Goal: Answer question/provide support

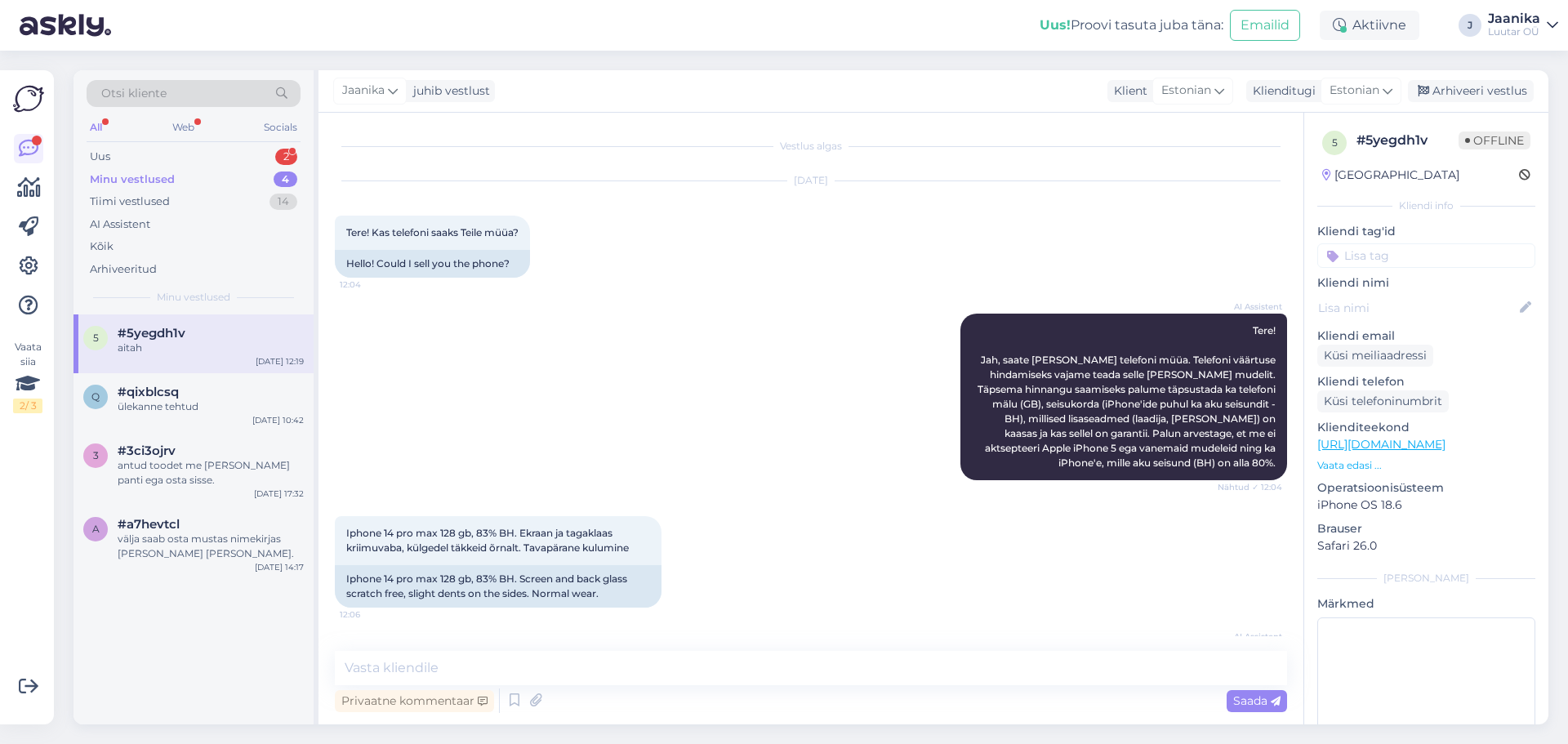
scroll to position [625, 0]
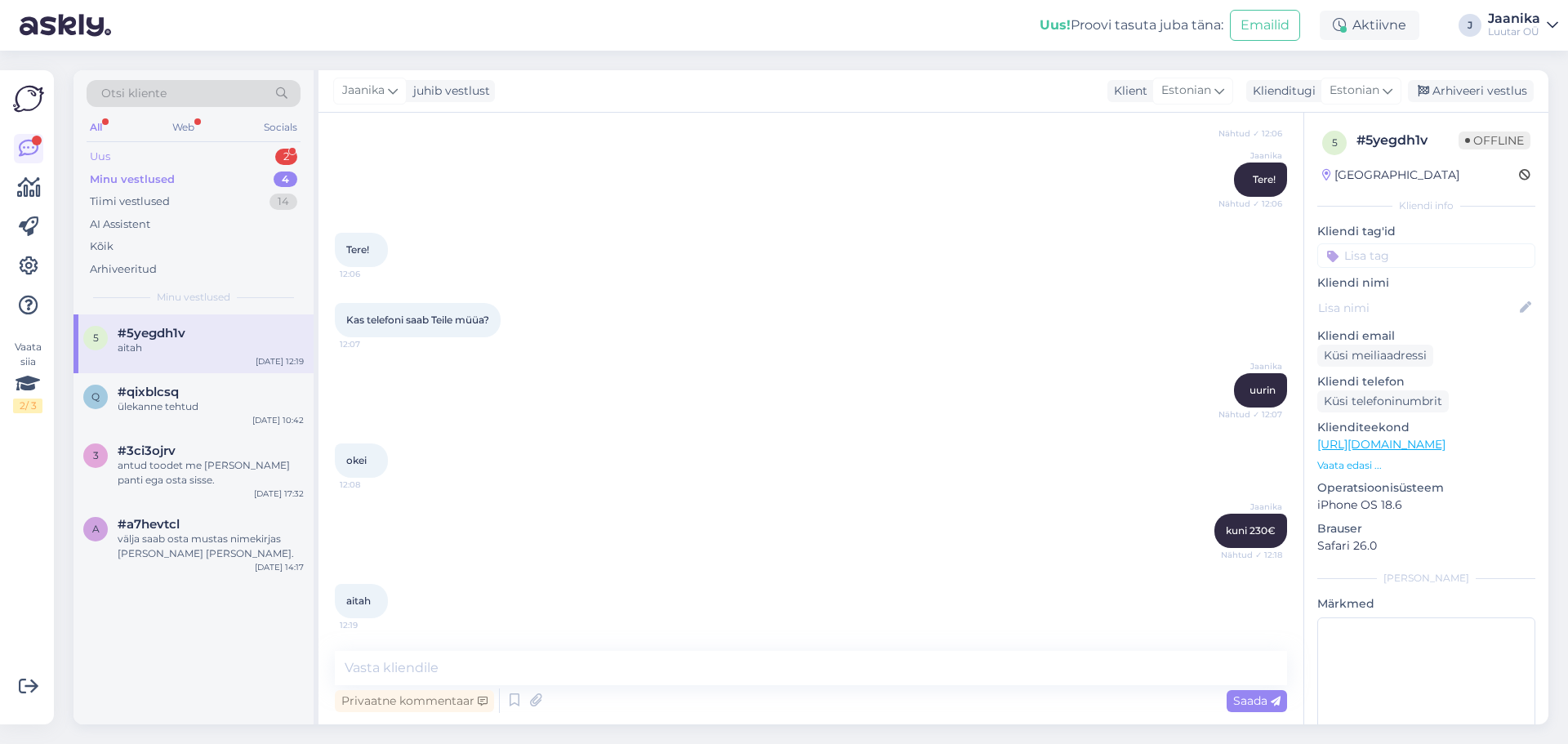
click at [196, 145] on div "Uus 2" at bounding box center [193, 157] width 214 height 22
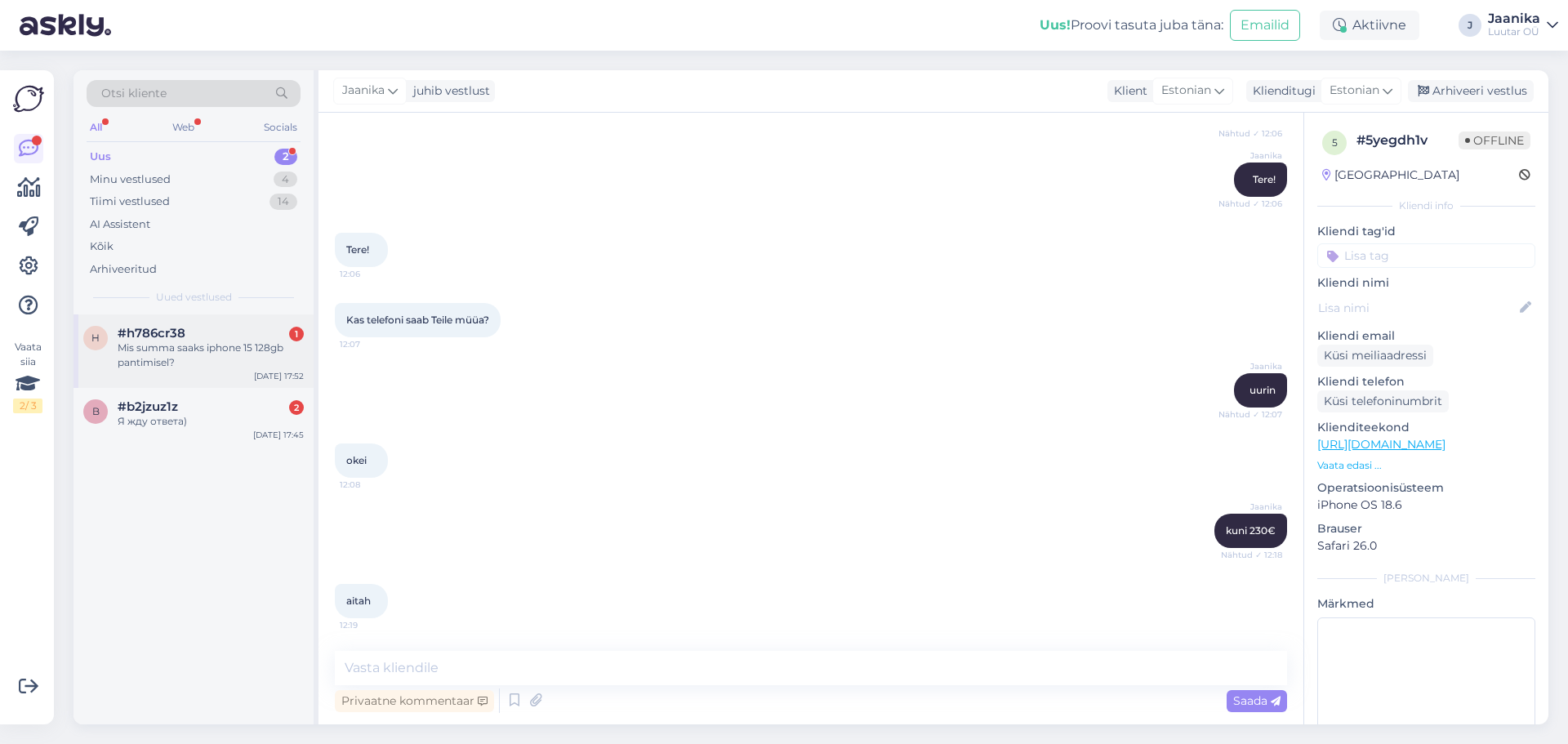
click at [215, 332] on div "#h786cr38 1" at bounding box center [210, 333] width 186 height 15
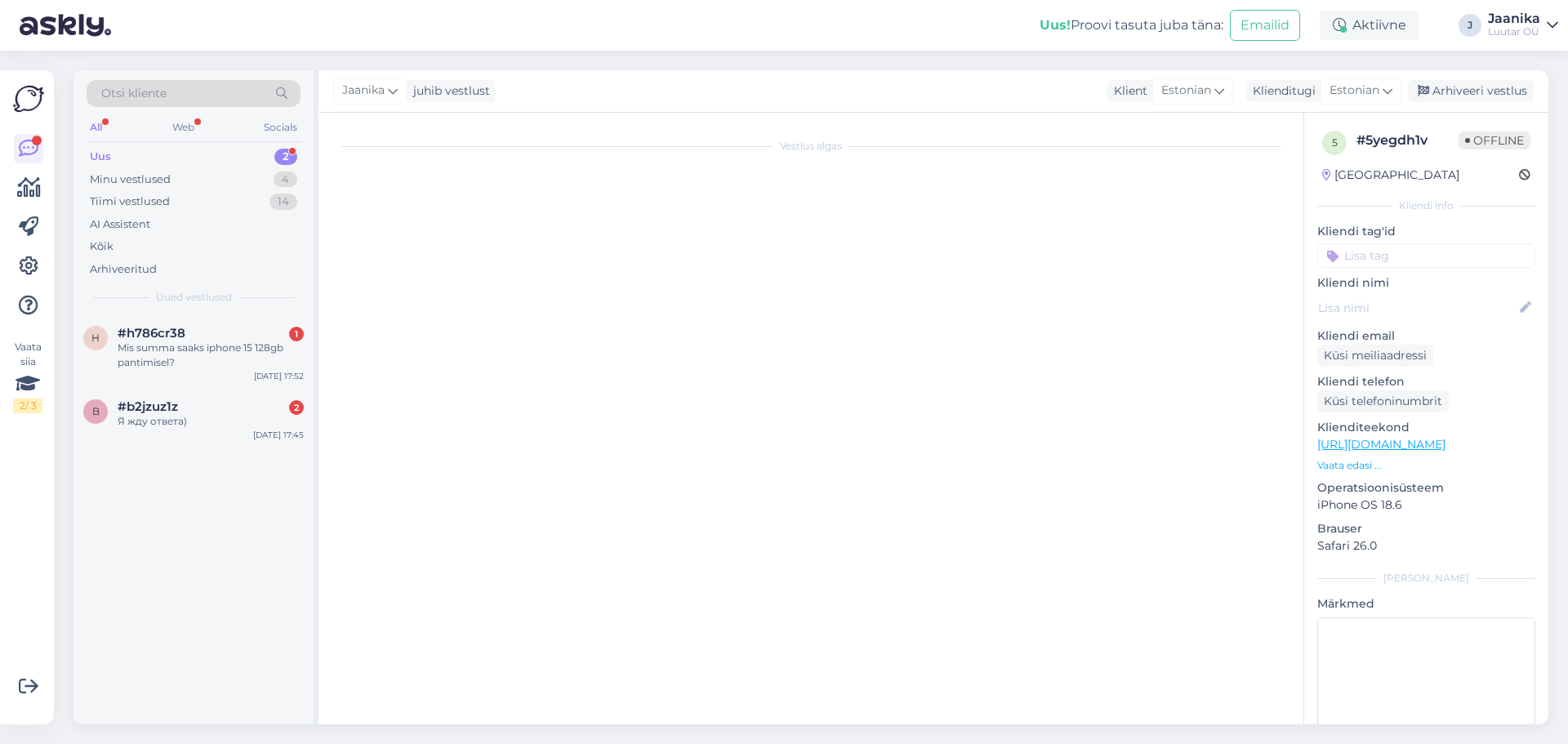
scroll to position [0, 0]
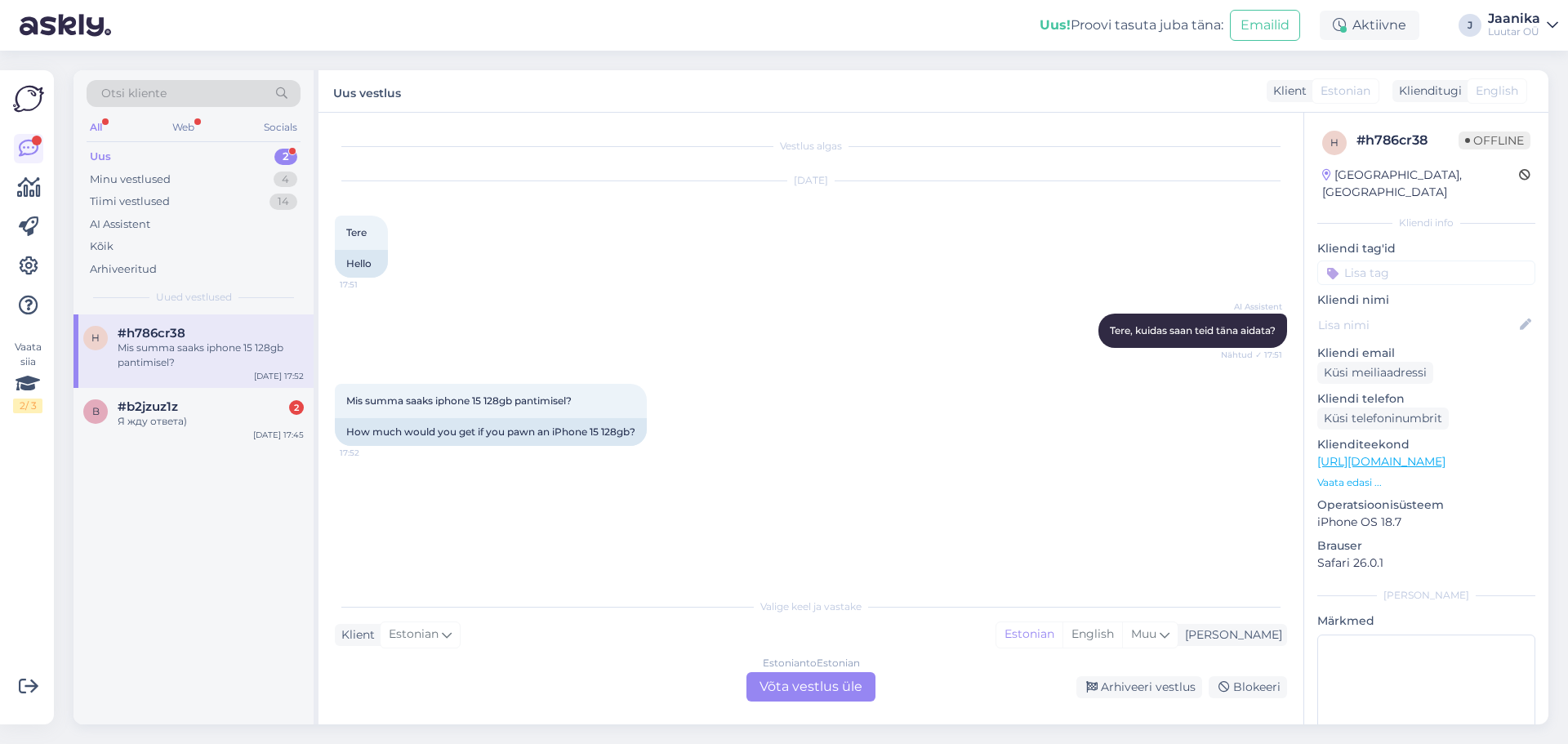
click at [788, 692] on div "Estonian to Estonian Võta vestlus üle" at bounding box center [811, 687] width 129 height 29
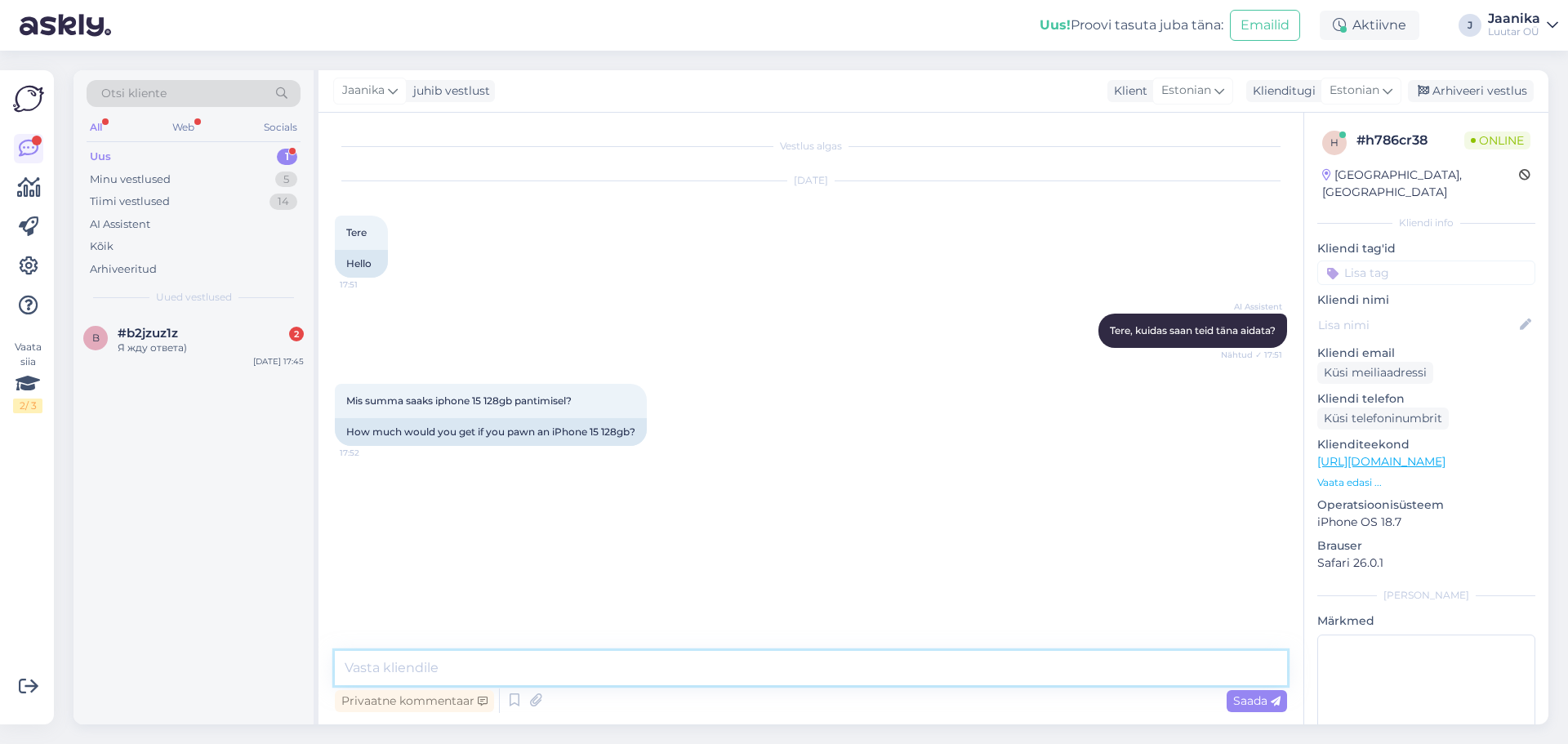
drag, startPoint x: 707, startPoint y: 657, endPoint x: 710, endPoint y: 647, distance: 10.4
click at [709, 652] on textarea at bounding box center [811, 668] width 953 height 35
type textarea "Tere!"
click at [633, 670] on textarea at bounding box center [811, 668] width 953 height 35
type textarea "mis Battery health?"
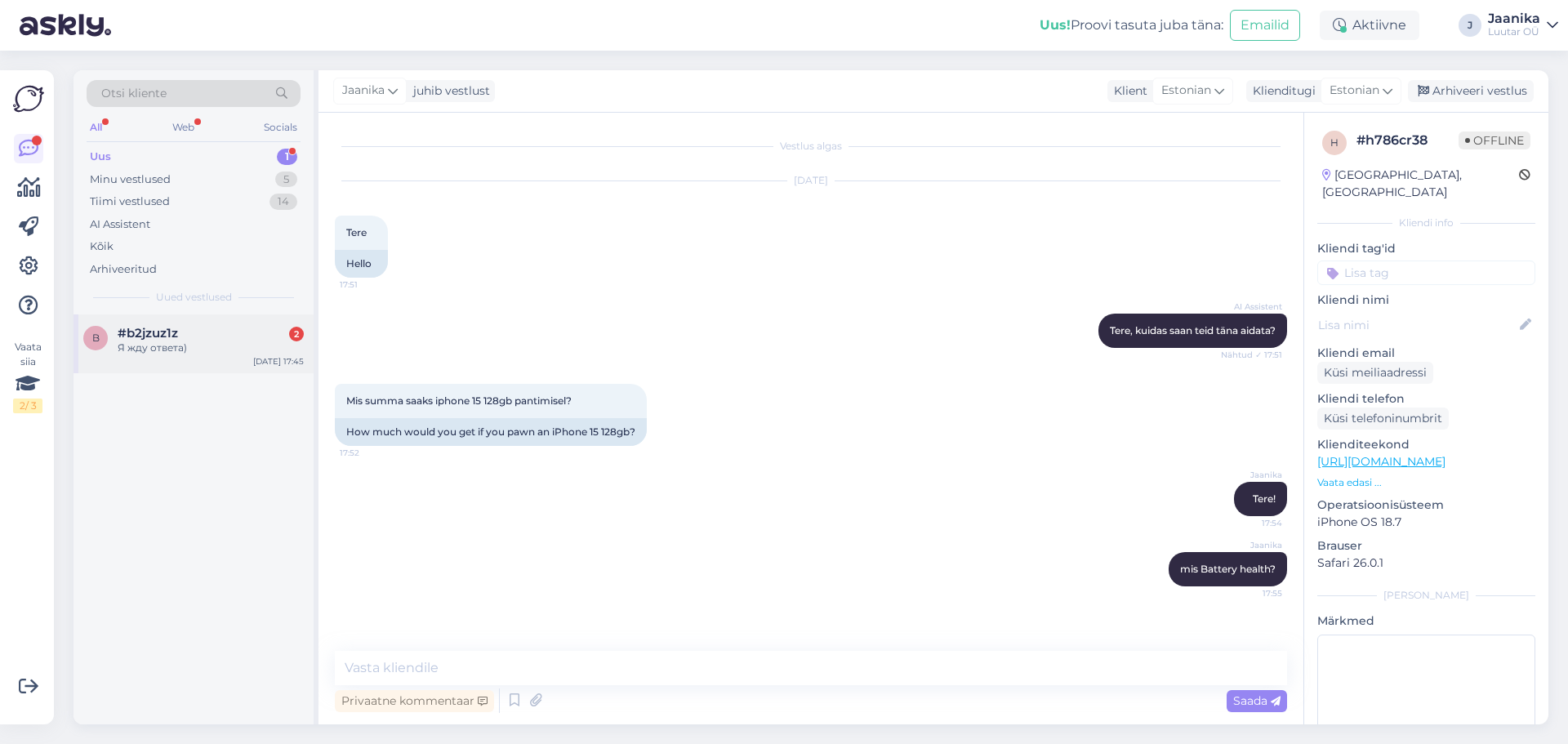
click at [172, 355] on div "Я жду ответа)" at bounding box center [210, 348] width 186 height 15
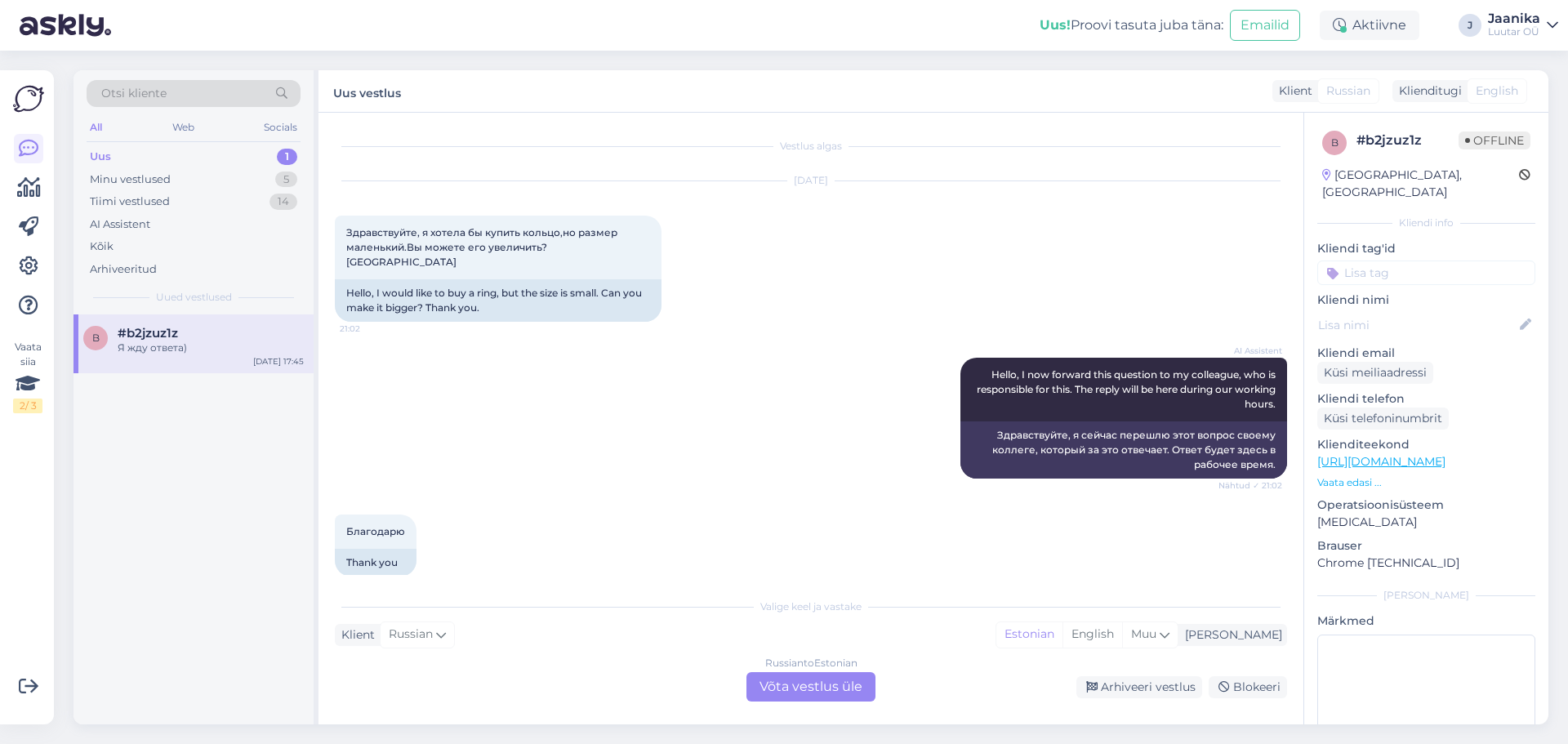
scroll to position [1233, 0]
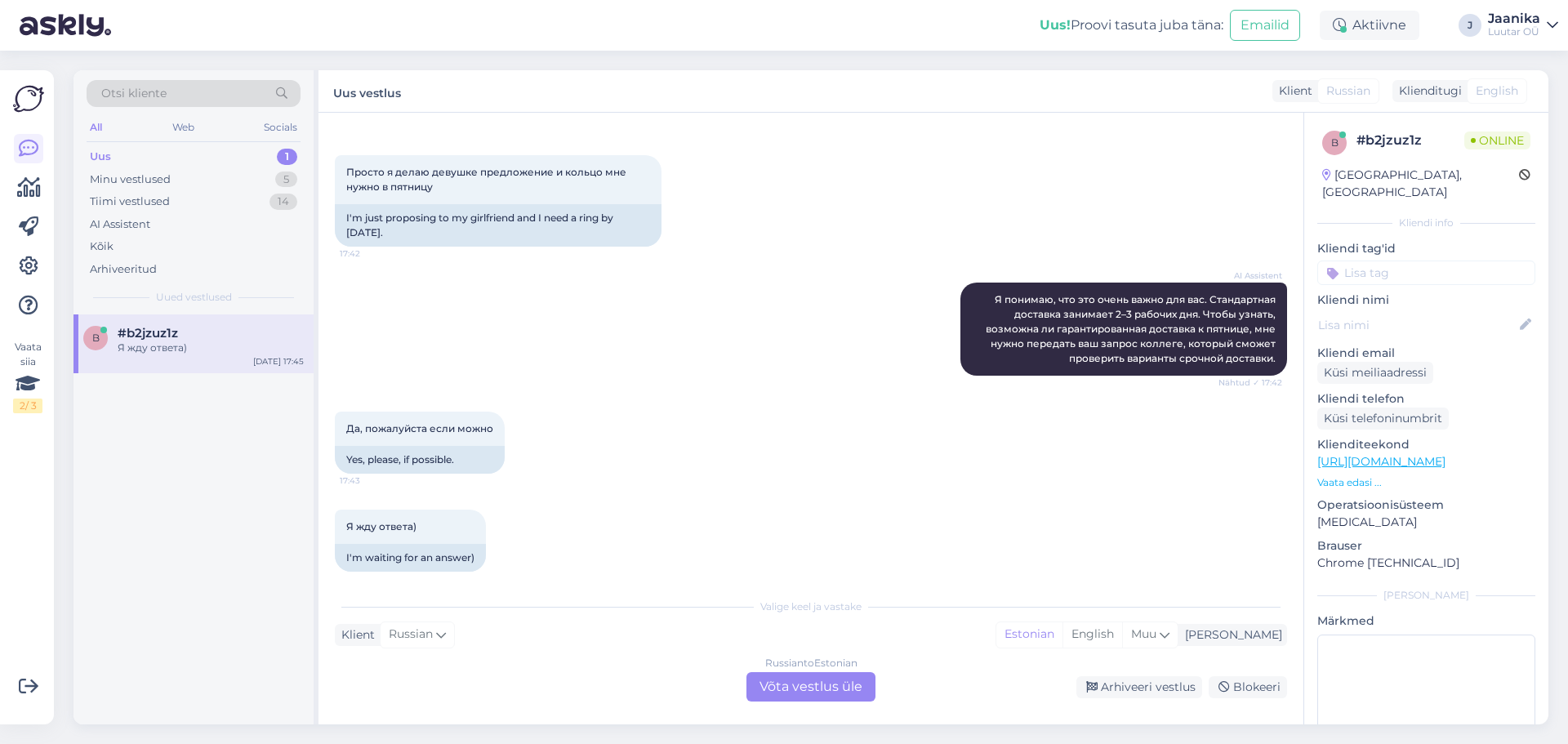
click at [819, 677] on div "Russian to Estonian Võta vestlus üle" at bounding box center [811, 687] width 129 height 29
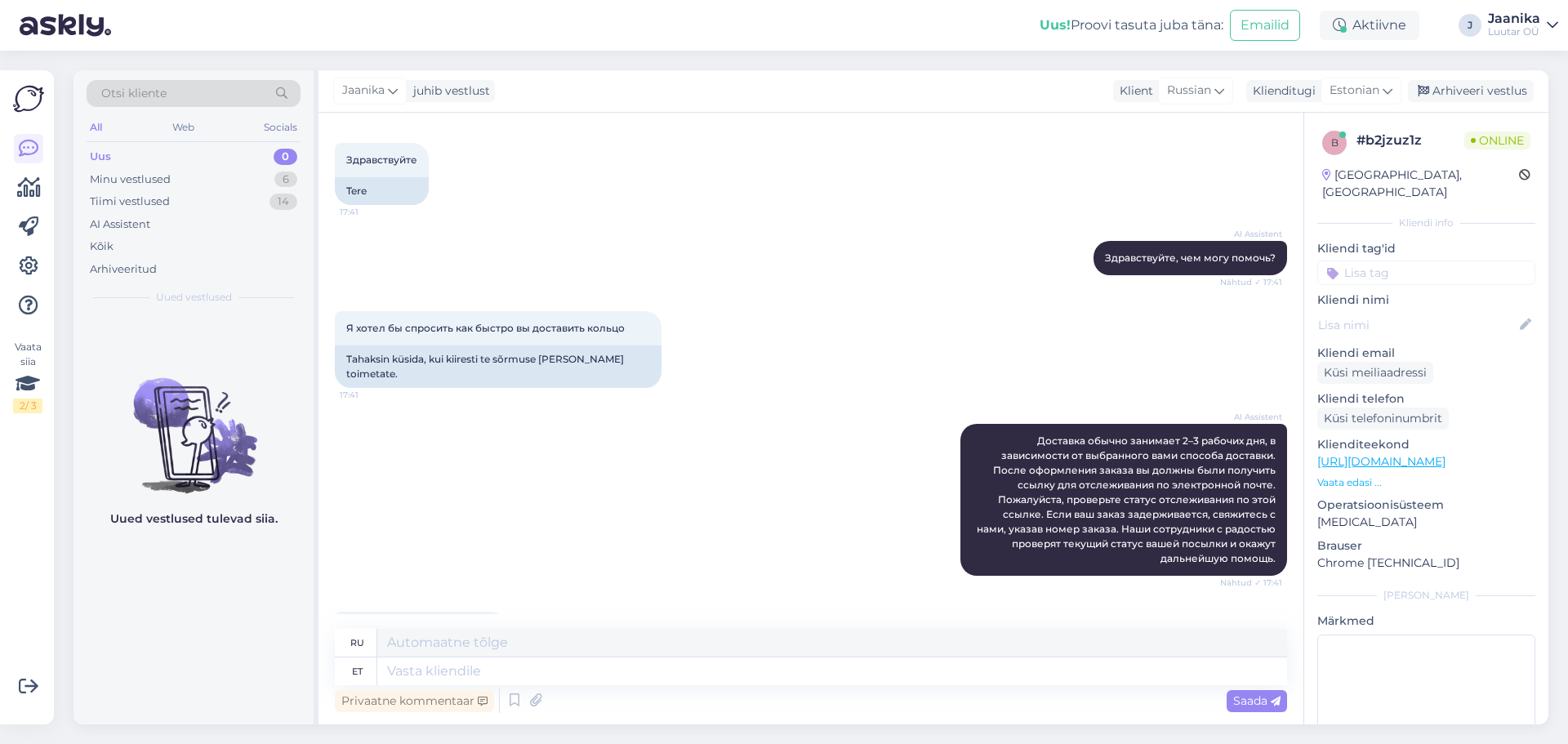
scroll to position [622, 0]
drag, startPoint x: 1166, startPoint y: 243, endPoint x: 1096, endPoint y: 246, distance: 70.1
click at [1105, 253] on span "Здравствуйте, чем могу помочь?" at bounding box center [1190, 259] width 170 height 12
copy span "Здравствуйте,"
click at [613, 680] on textarea at bounding box center [832, 671] width 910 height 28
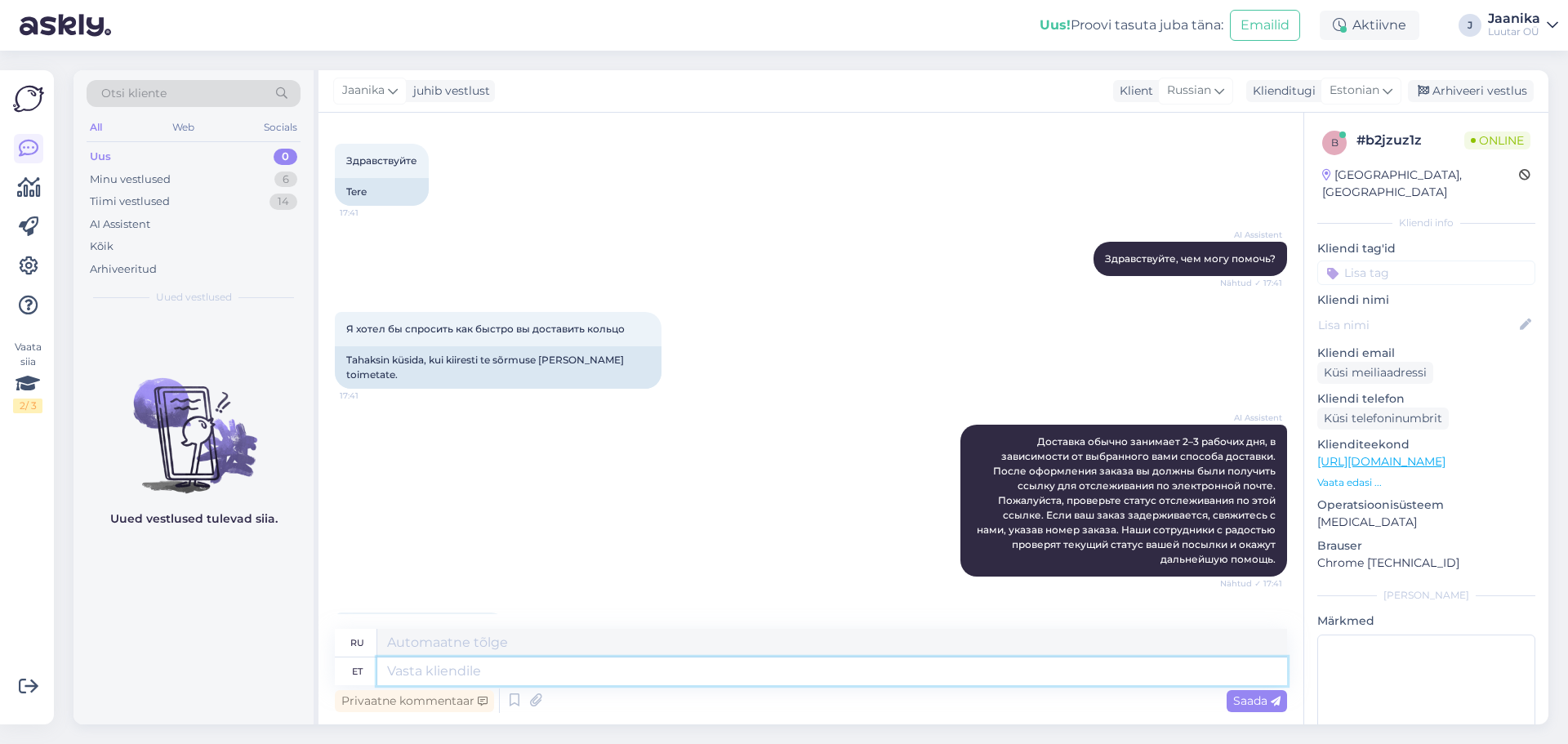
paste textarea "Здравствуйте,"
type textarea "Здравствуйте,"
type textarea "Привет,"
type textarea "Здравствуйте"
type textarea "Привет"
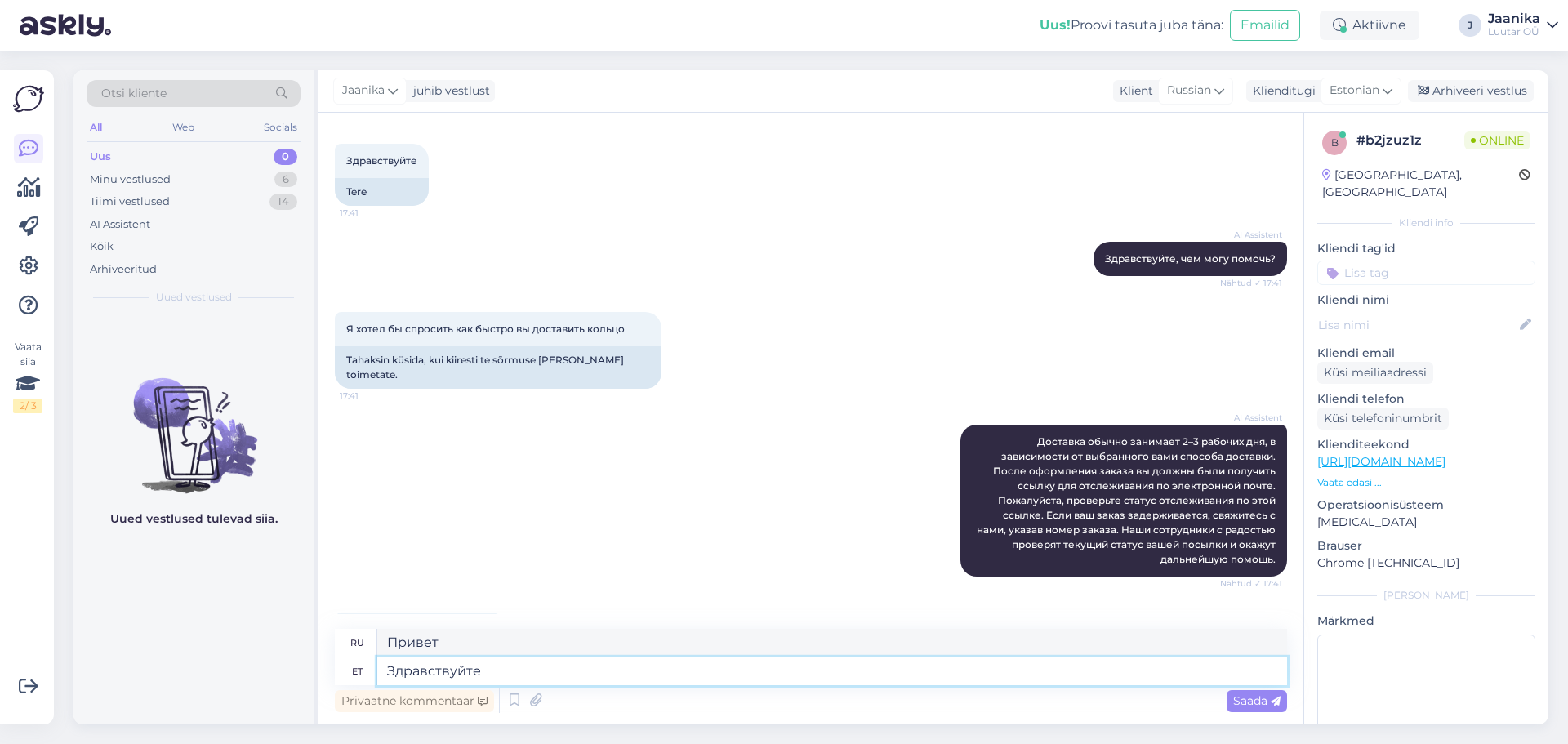
type textarea "Здравствуйте"
click at [359, 644] on div "ru Привет" at bounding box center [811, 643] width 953 height 29
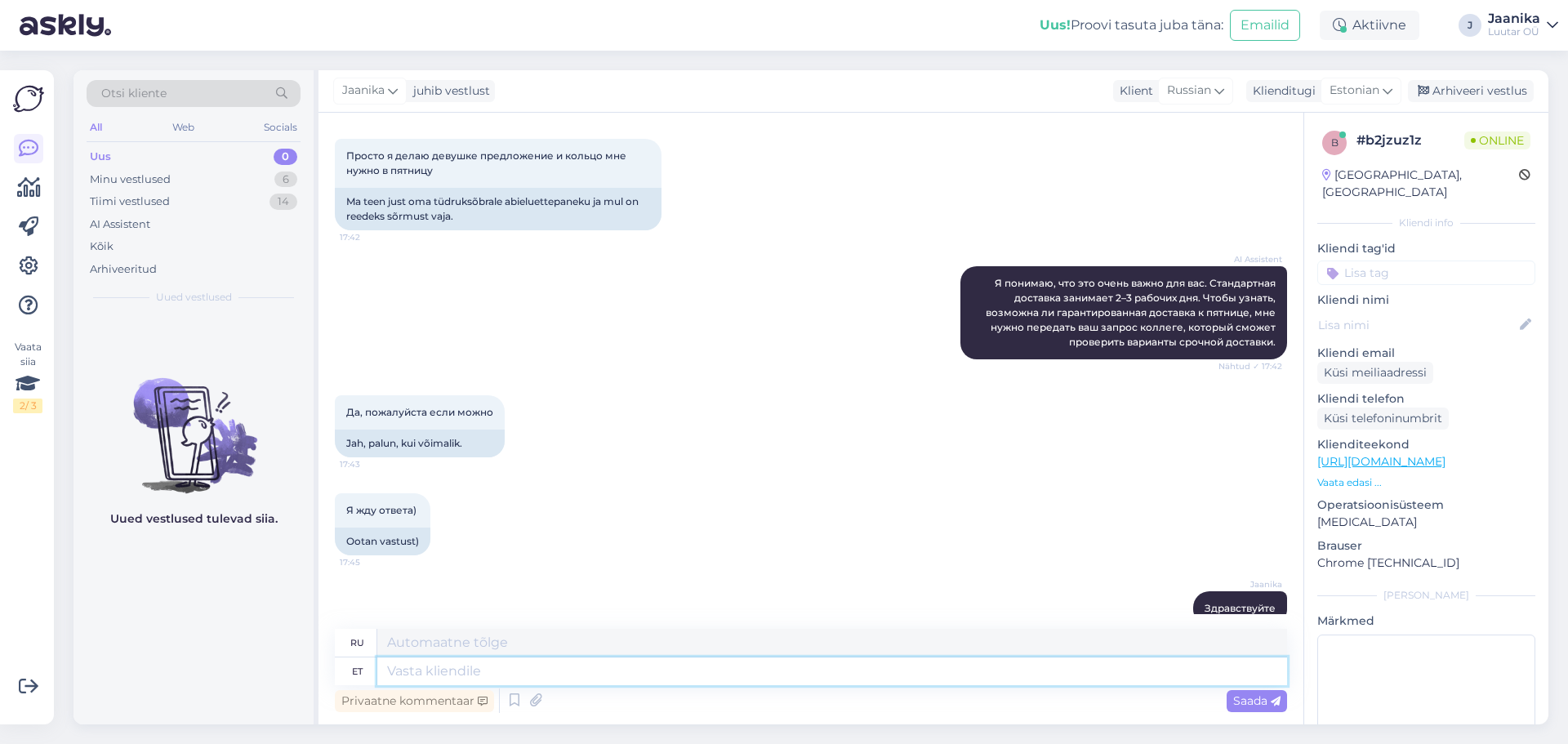
click at [434, 677] on textarea at bounding box center [832, 671] width 910 height 28
click at [429, 678] on textarea at bounding box center [832, 671] width 910 height 28
type textarea "[PERSON_NAME]"
type textarea "Если"
type textarea "Kui te t"
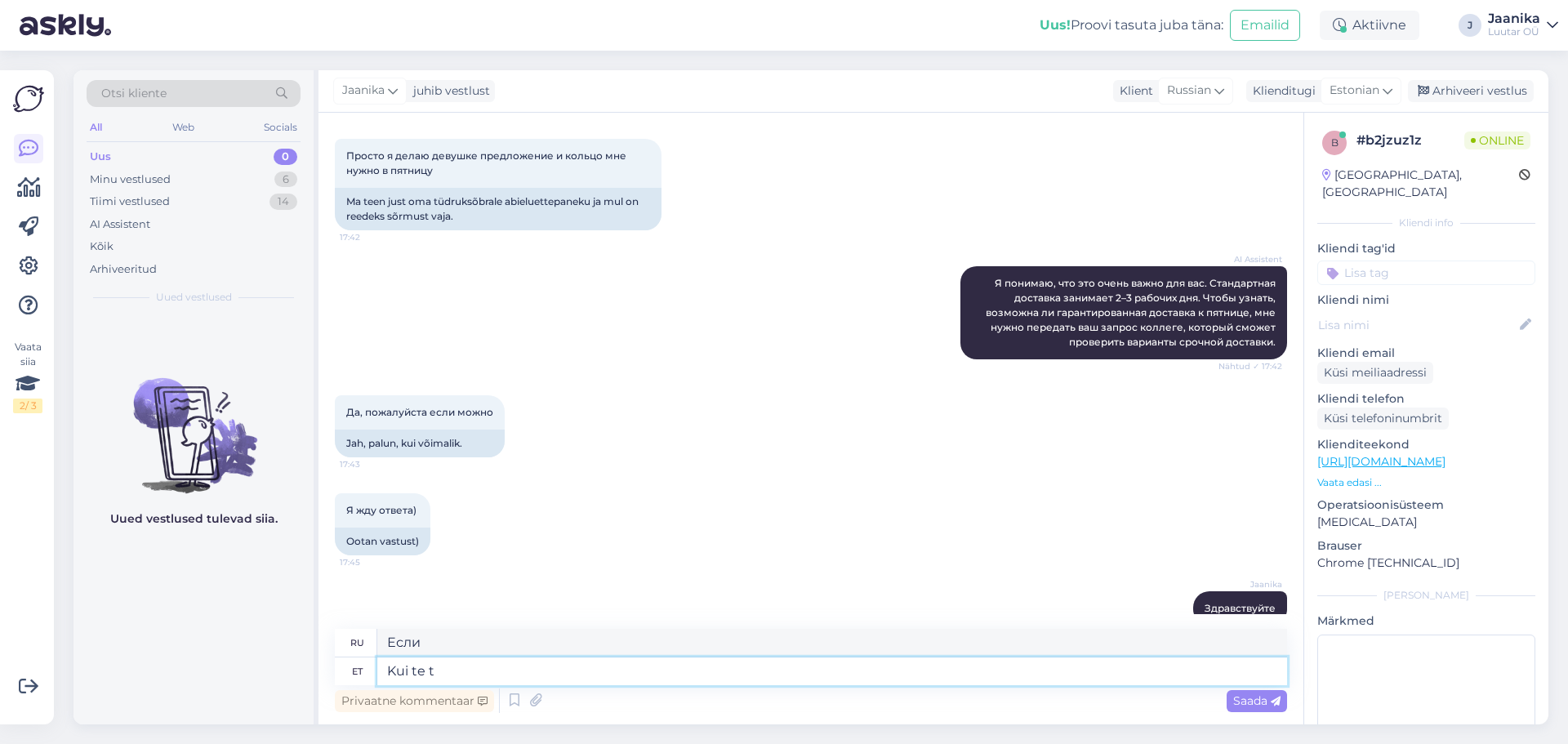
type textarea "Если ты"
type textarea "Kui te täna t"
type textarea "Если вы сегодня"
type textarea "Kui te täna tellite"
type textarea "Если вы закажете сегодня"
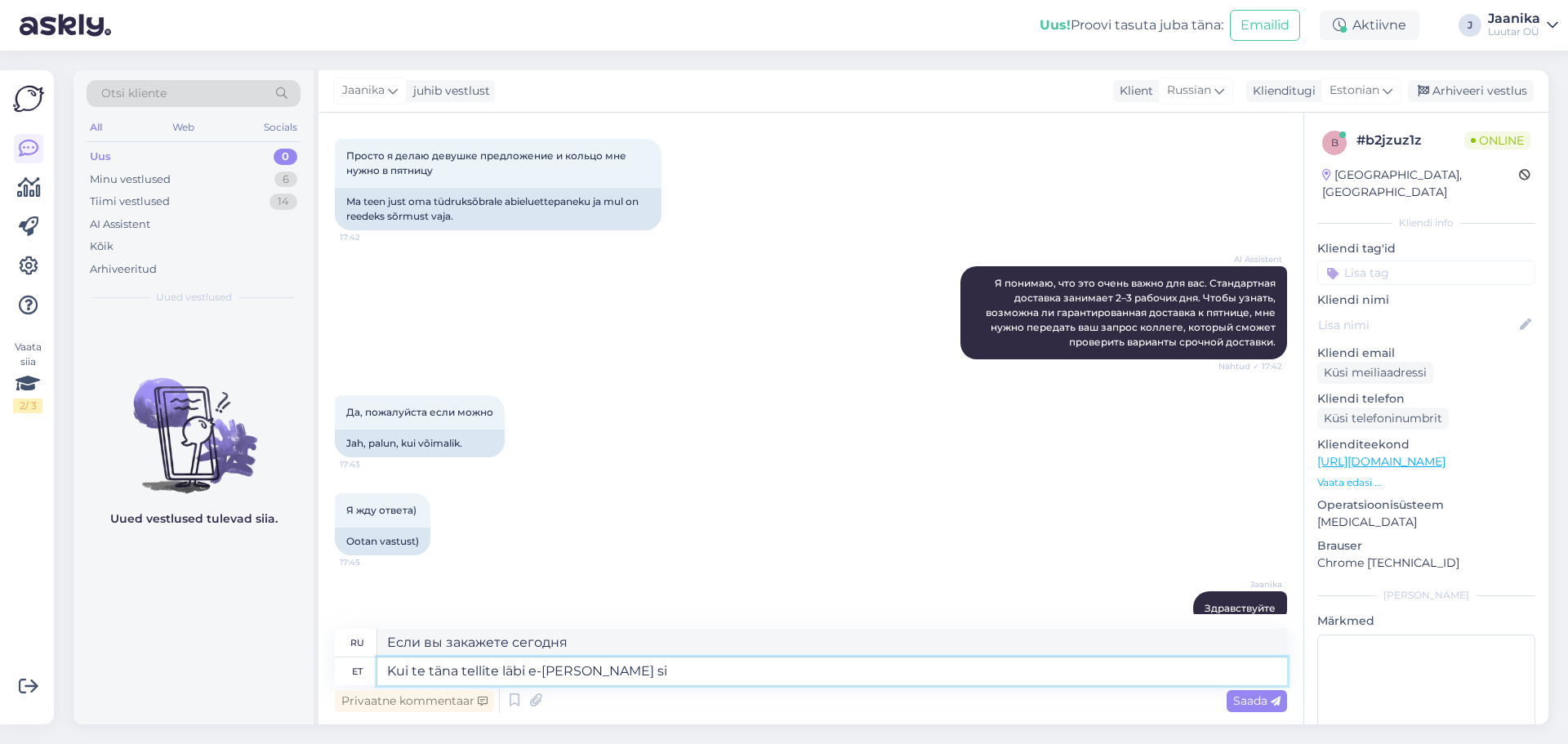
type textarea "Kui te täna tellite läbi e-[PERSON_NAME] sii"
type textarea "Если вы закажете сегодня через интернет-магазин"
type textarea "Kui te täna tellite läbi e-[PERSON_NAME] siis"
type textarea "Если вы закажете через интернет-магазин сегодня,"
type textarea "Kui te täna tellite läbi e-[PERSON_NAME] siis ilmselt"
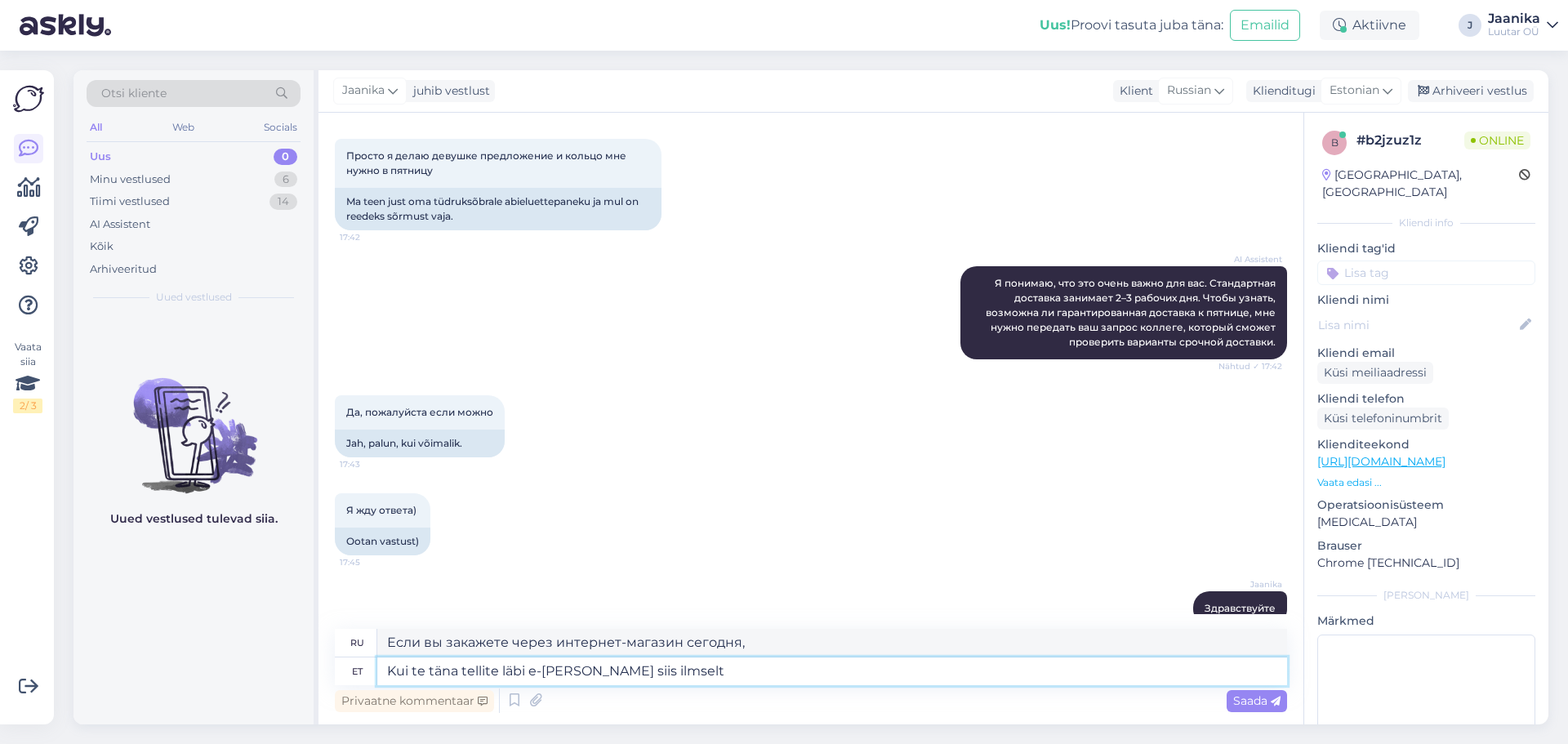
type textarea "Если вы сегодня сделаете заказ через интернет-магазин, вы, вероятно,"
type textarea "Kui te täna tellite läbi e-[PERSON_NAME] siis ilmselt jõuab s"
type textarea "Если вы закажете сегодня через интернет-магазин, он, скорее всего, прибудет"
type textarea "Kui te täna tellite läbi e-[PERSON_NAME] siis ilmselt jõuab see reedeks k"
type textarea "Если вы сделаете заказ сегодня через интернет-магазин, он, скорее всего, прибуд…"
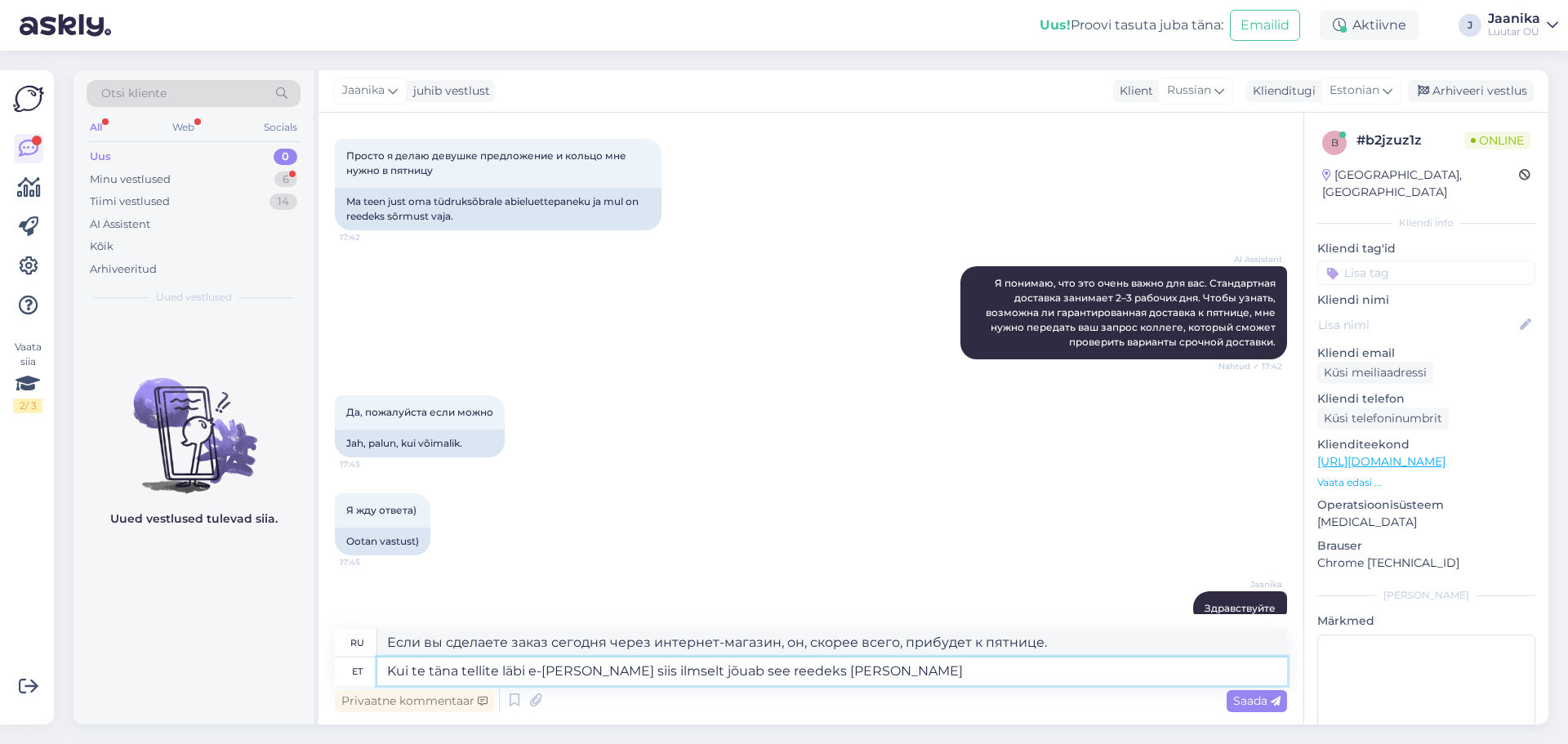
type textarea "Kui te täna tellite läbi e-poe siis ilmselt jõuab see reedeks kohale."
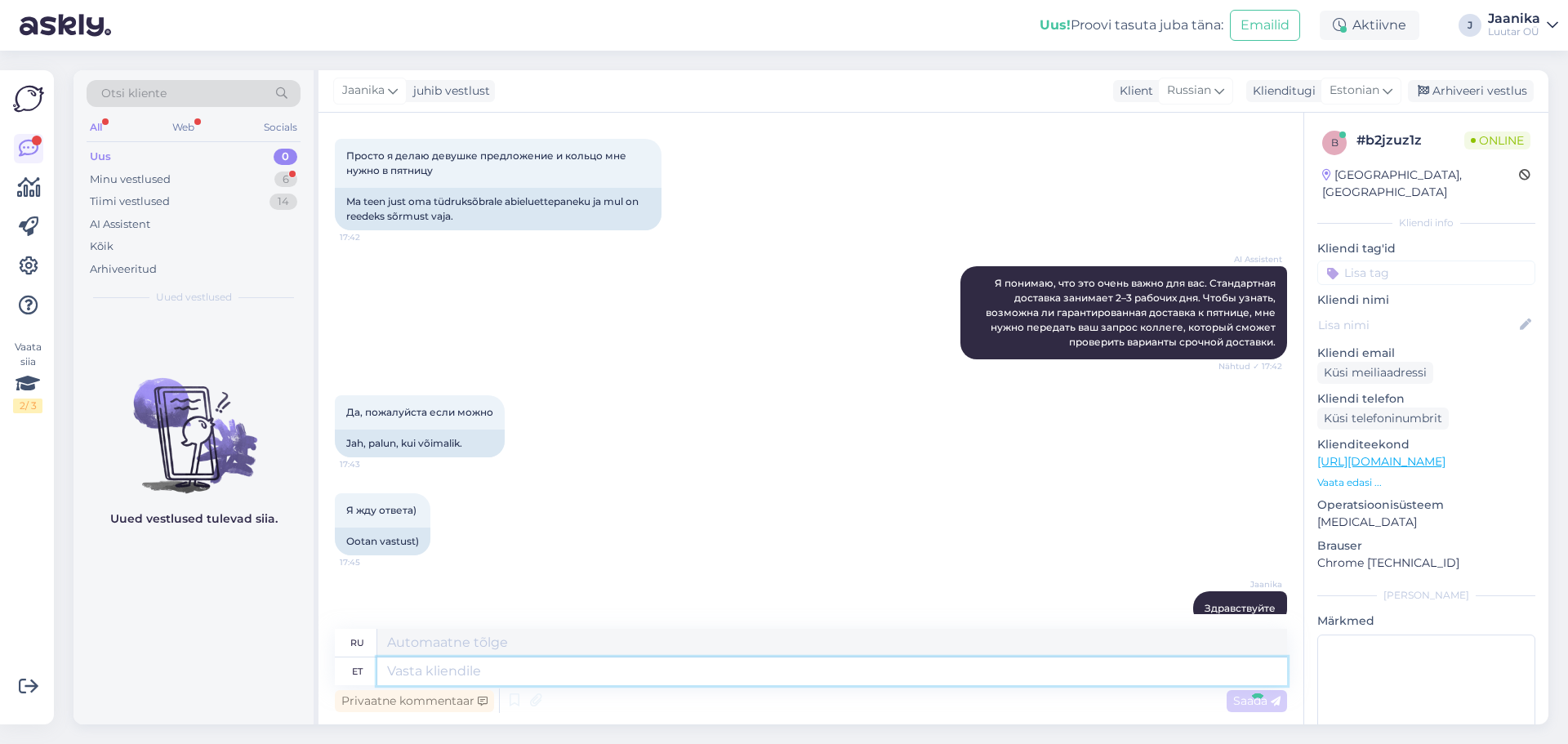
scroll to position [1392, 0]
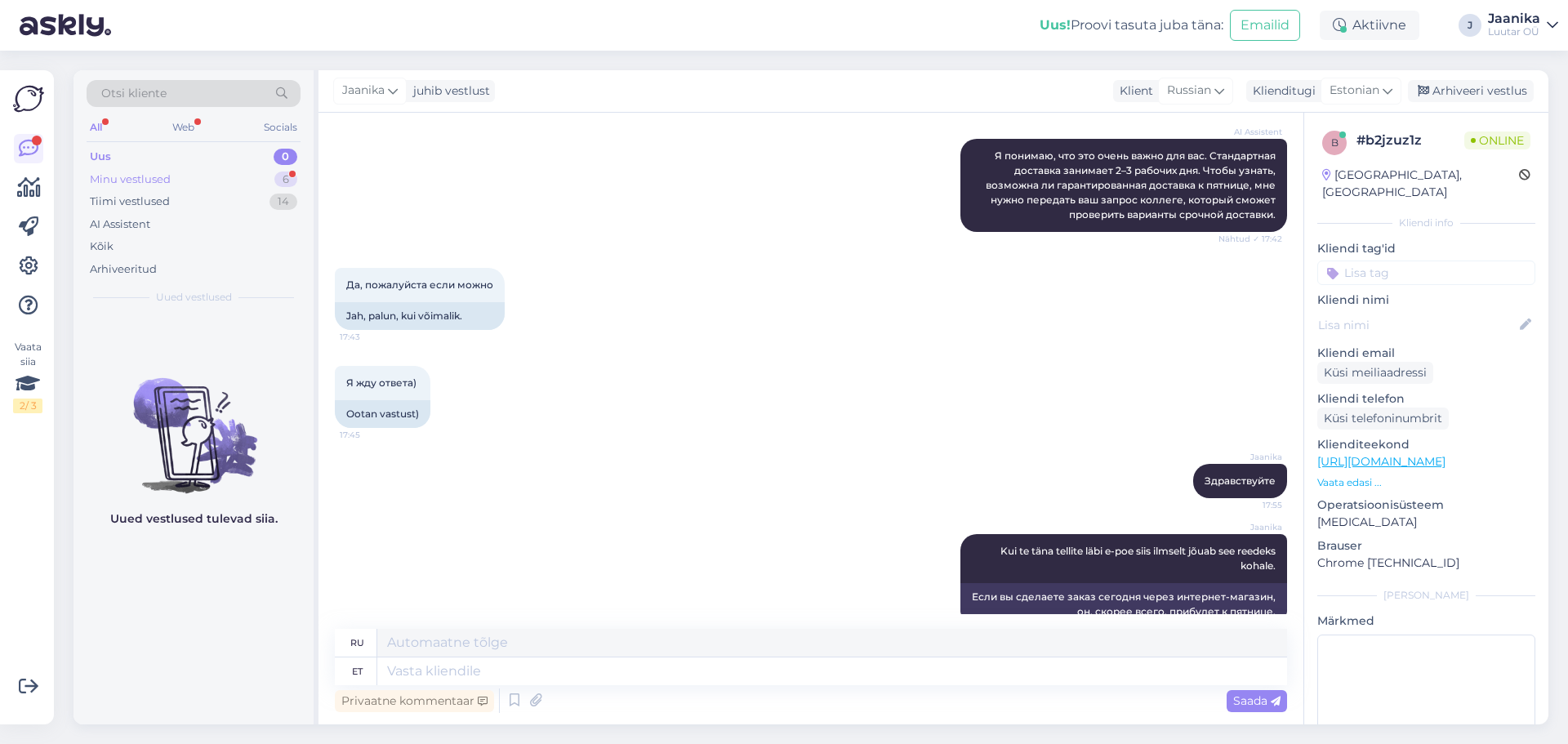
click at [153, 172] on div "Minu vestlused" at bounding box center [130, 179] width 80 height 16
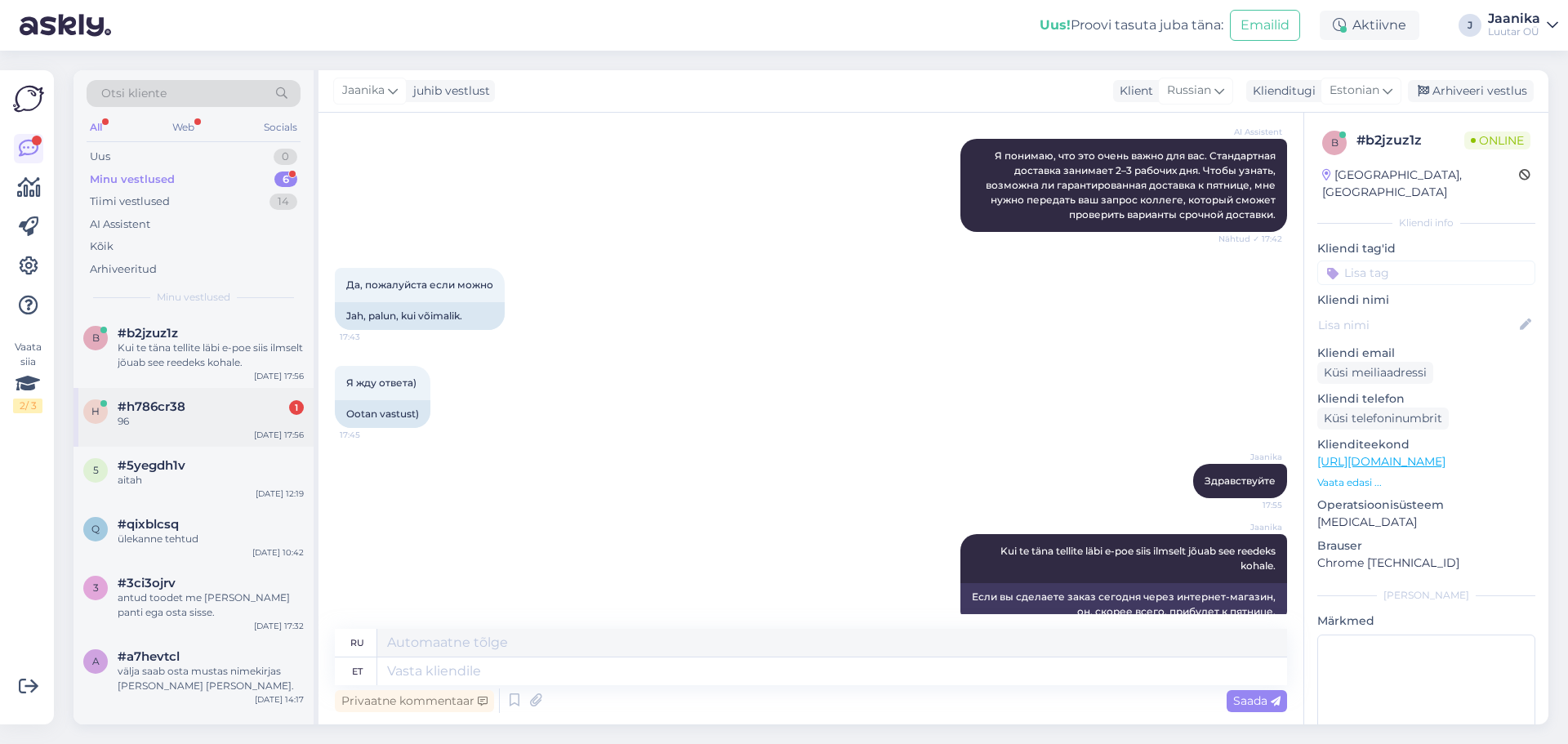
click at [189, 401] on div "#h786cr38 1" at bounding box center [210, 407] width 186 height 15
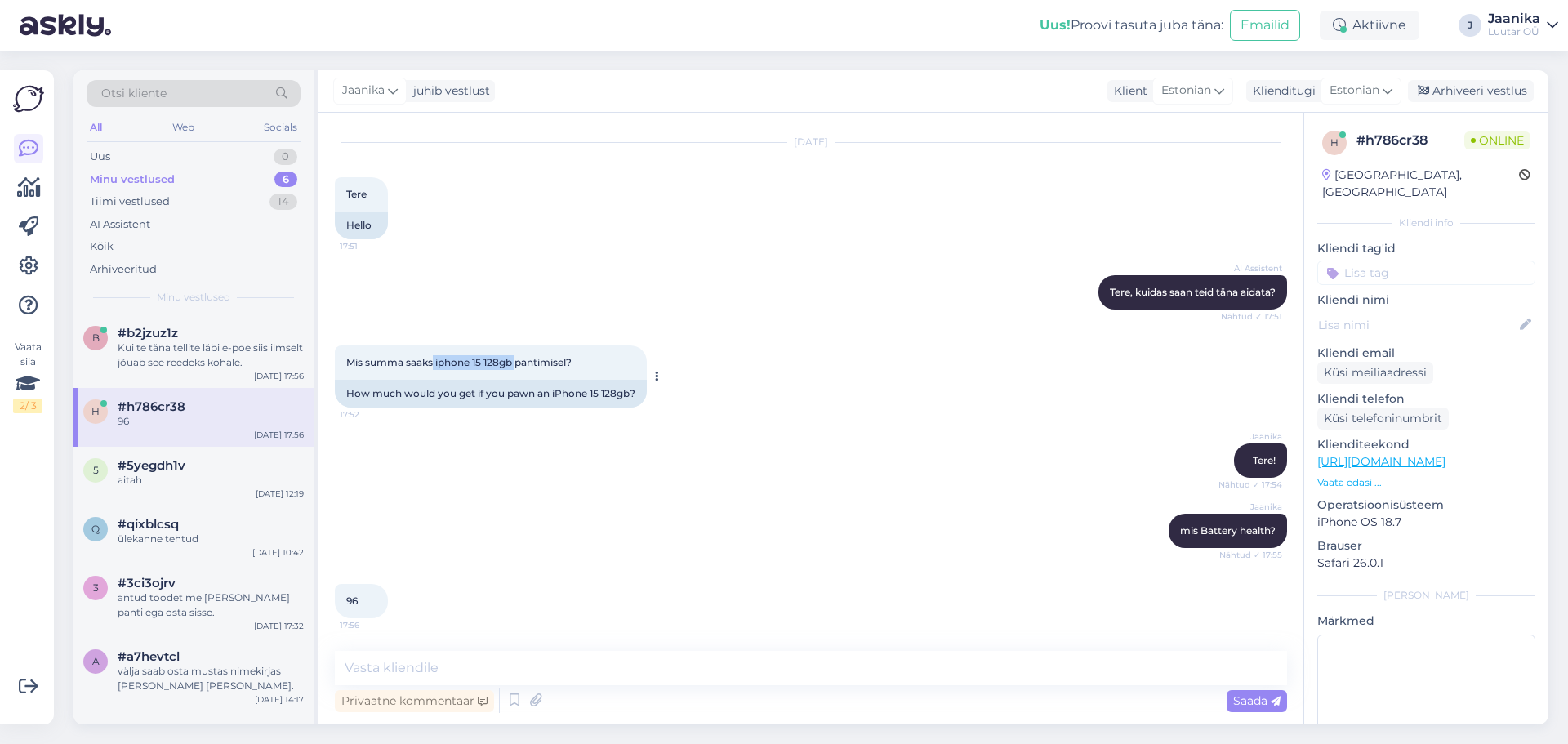
drag, startPoint x: 519, startPoint y: 362, endPoint x: 435, endPoint y: 364, distance: 84.0
click at [435, 364] on span "Mis summa saaks iphone 15 128gb pantimisel?" at bounding box center [459, 362] width 226 height 12
copy span "iphone 15 128gb"
click at [427, 669] on textarea at bounding box center [811, 668] width 953 height 35
type textarea "uurin"
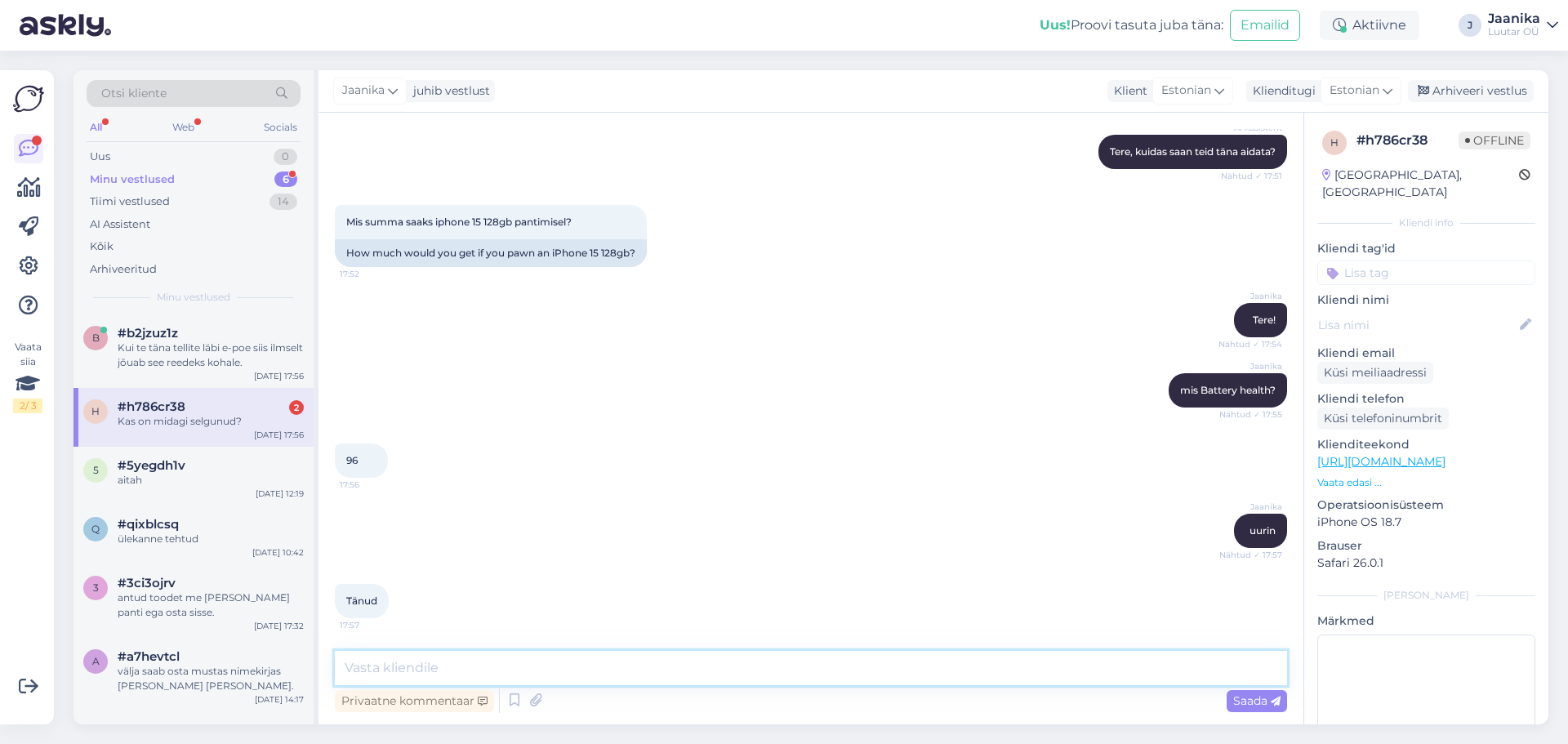
scroll to position [249, 0]
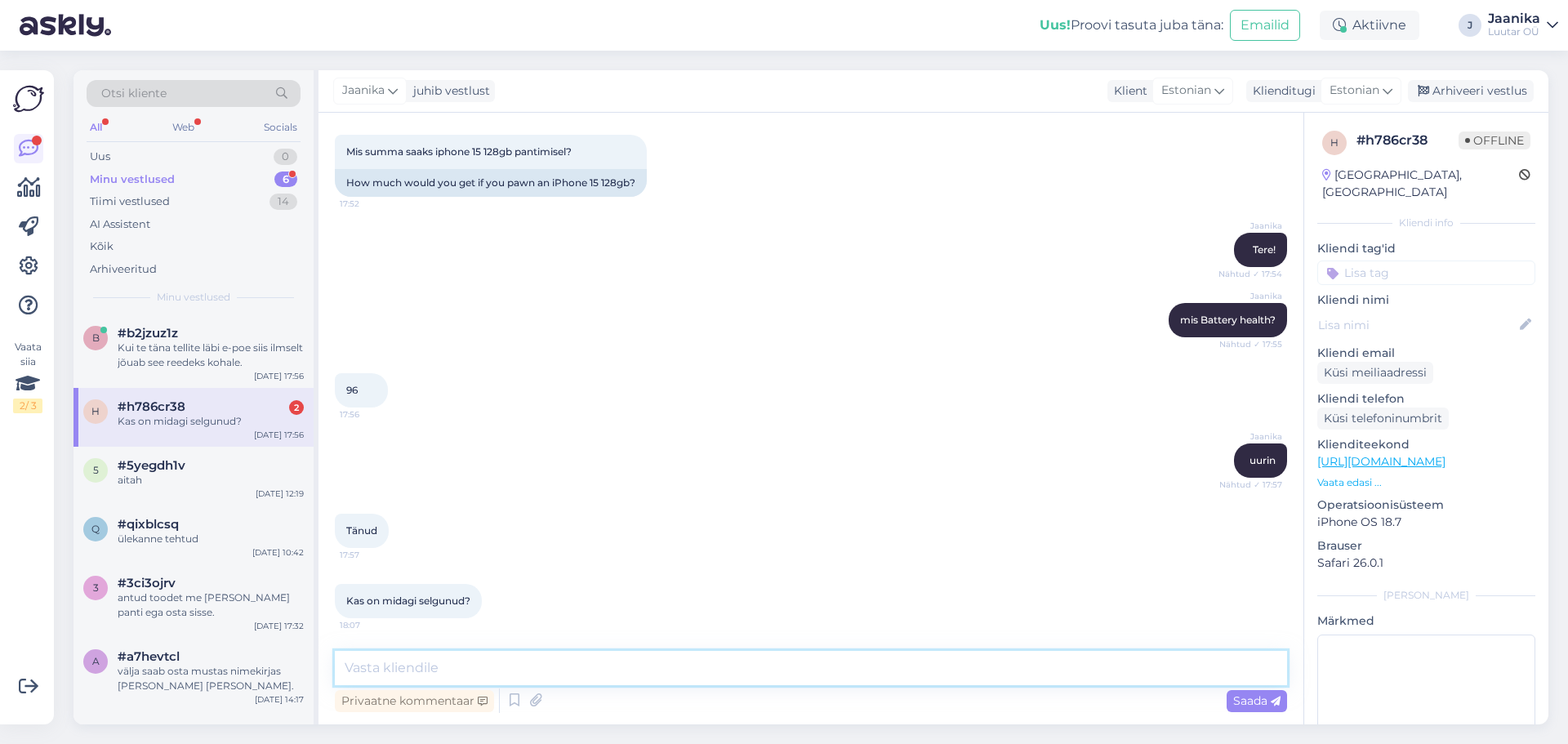
click at [555, 676] on textarea at bounding box center [811, 668] width 953 height 35
click at [566, 665] on textarea at bounding box center [811, 668] width 953 height 35
type textarea "kuni 240€"
